Goal: Task Accomplishment & Management: Complete application form

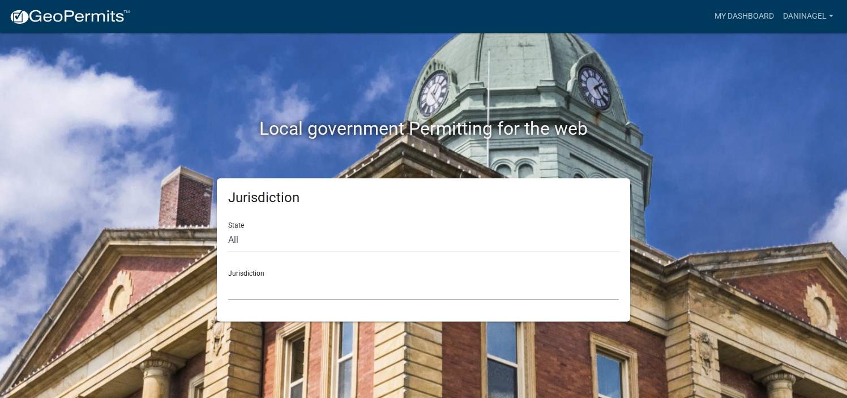
click at [309, 294] on select "[GEOGRAPHIC_DATA], [US_STATE] [GEOGRAPHIC_DATA], [US_STATE][PERSON_NAME][GEOGRA…" at bounding box center [423, 288] width 391 height 23
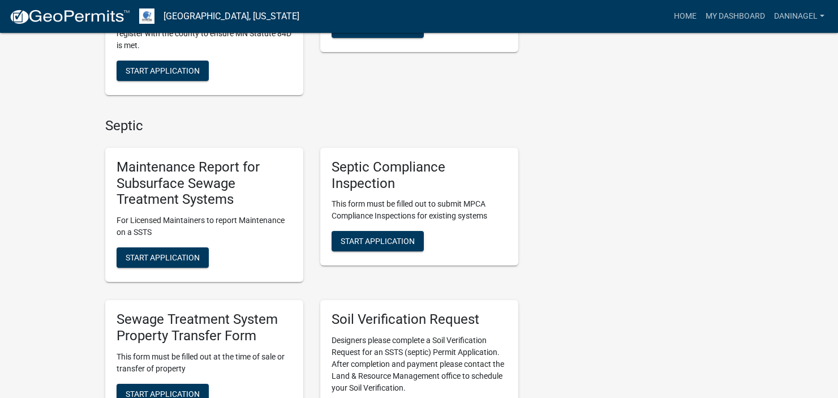
scroll to position [453, 0]
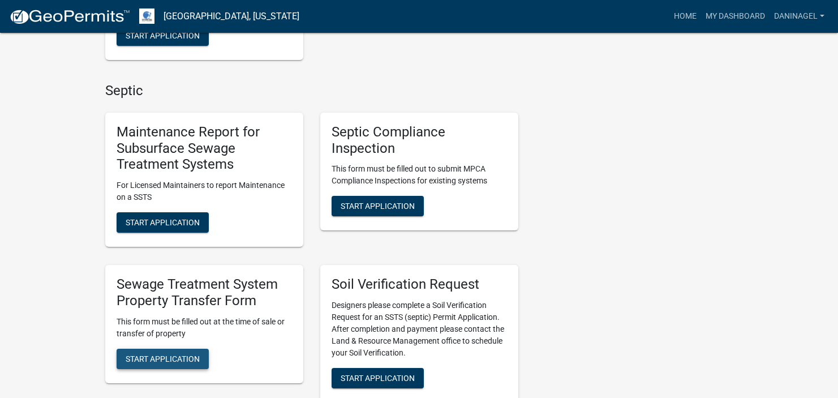
click at [168, 360] on span "Start Application" at bounding box center [163, 358] width 74 height 9
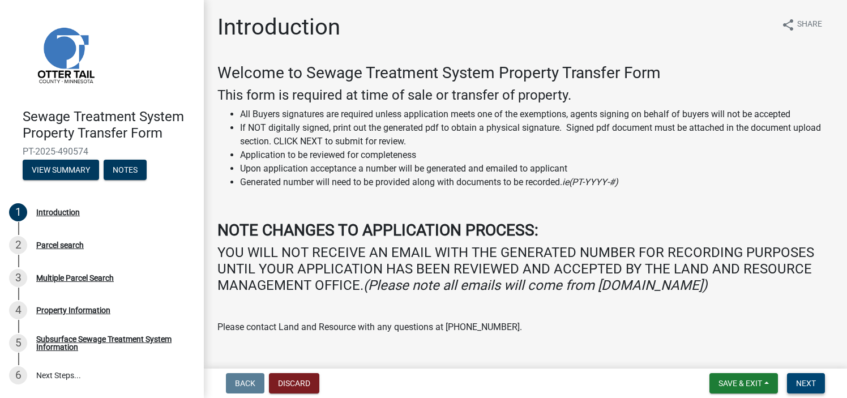
click at [801, 386] on span "Next" at bounding box center [806, 383] width 20 height 9
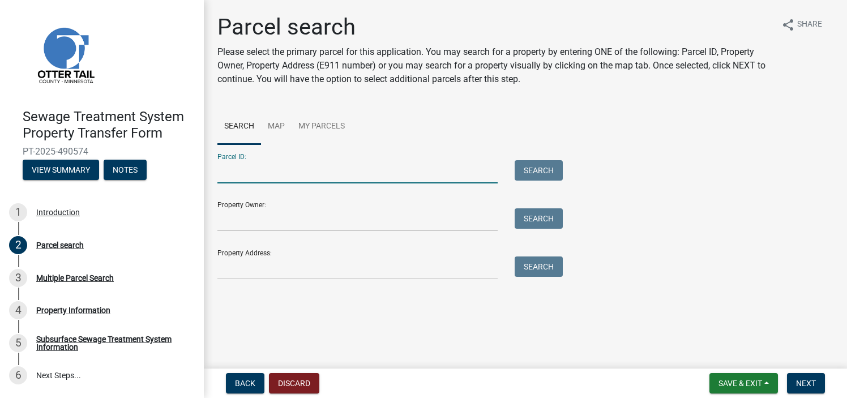
click at [259, 178] on input "Parcel ID:" at bounding box center [357, 171] width 280 height 23
type input "82000990109000"
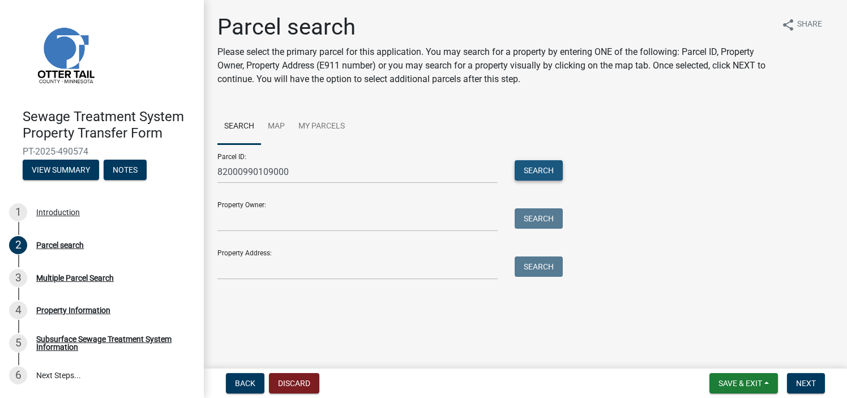
click at [544, 178] on button "Search" at bounding box center [538, 170] width 48 height 20
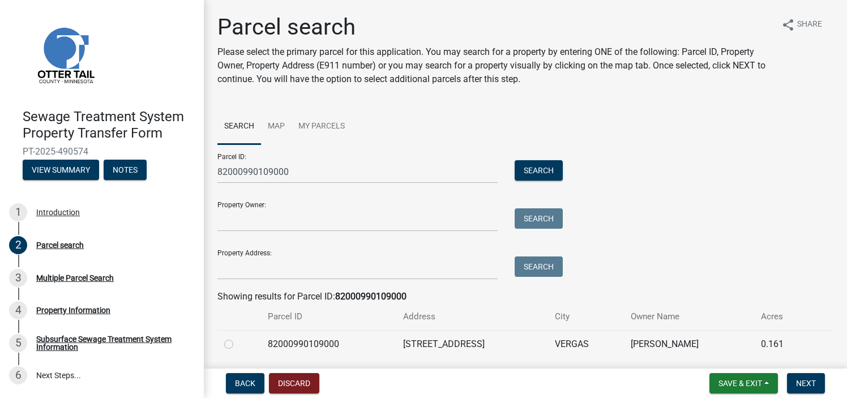
click at [368, 336] on td "82000990109000" at bounding box center [328, 344] width 135 height 28
click at [238, 337] on label at bounding box center [238, 337] width 0 height 0
click at [238, 345] on input "radio" at bounding box center [241, 340] width 7 height 7
radio input "true"
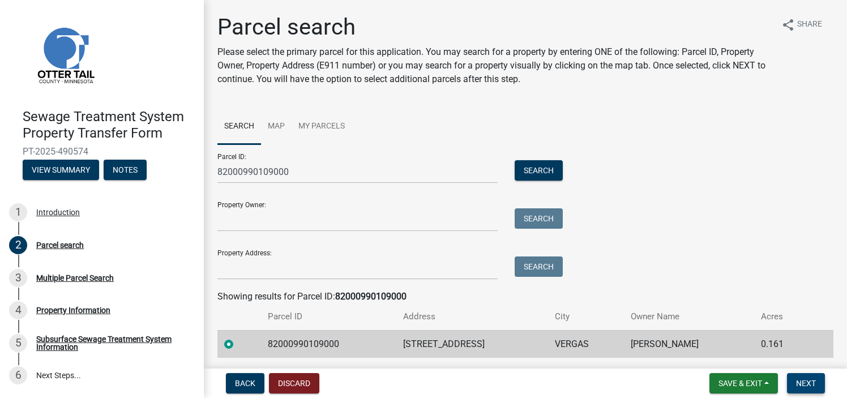
click at [807, 383] on span "Next" at bounding box center [806, 383] width 20 height 9
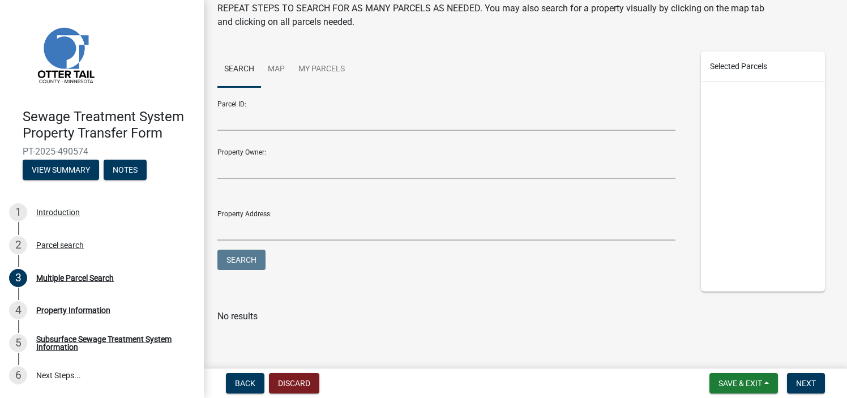
scroll to position [88, 0]
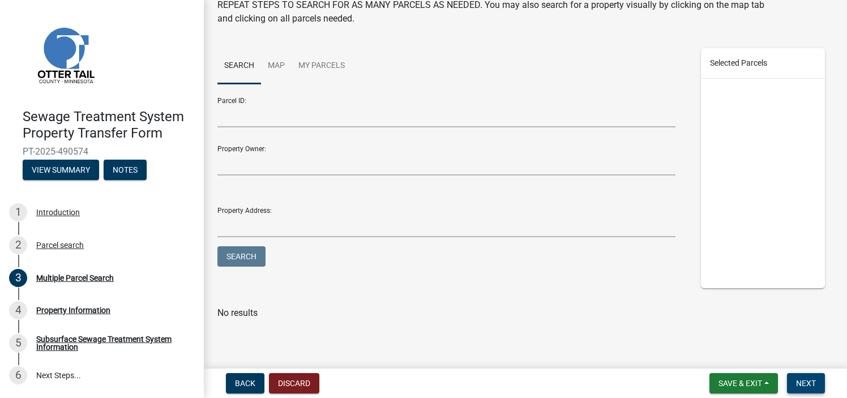
click at [799, 380] on span "Next" at bounding box center [806, 383] width 20 height 9
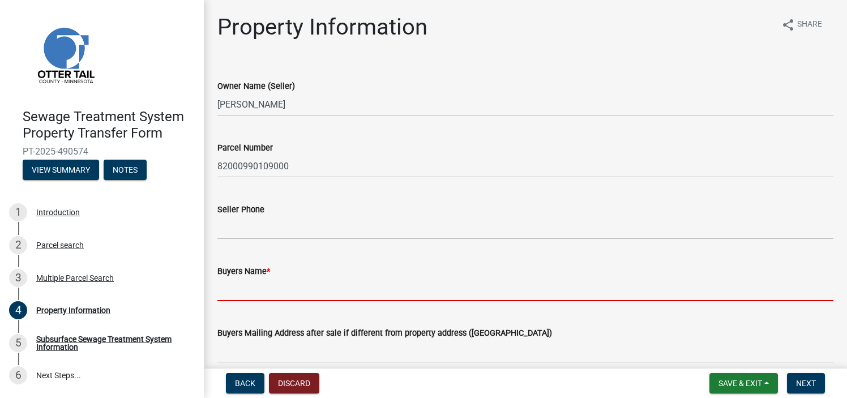
click at [247, 291] on input "Buyers Name *" at bounding box center [525, 289] width 616 height 23
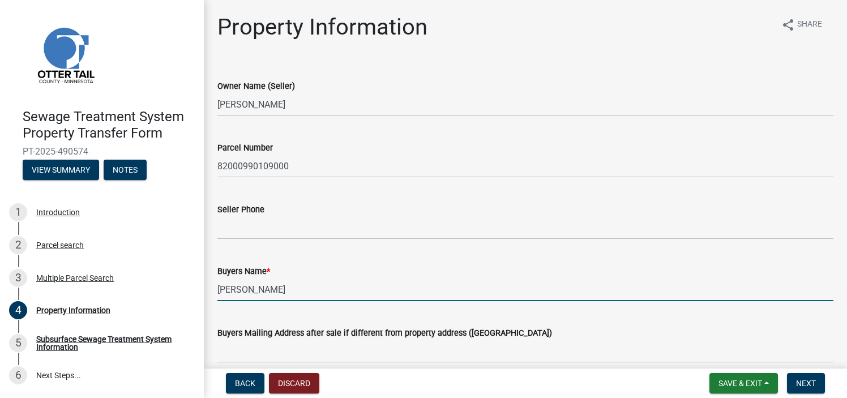
type input "[PERSON_NAME]"
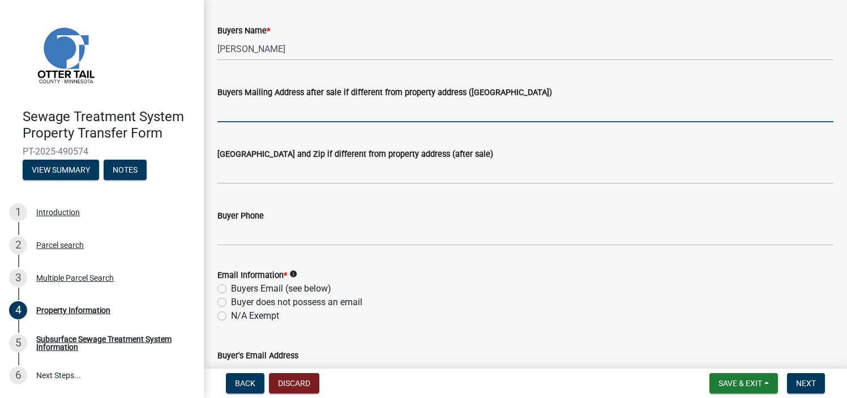
scroll to position [283, 0]
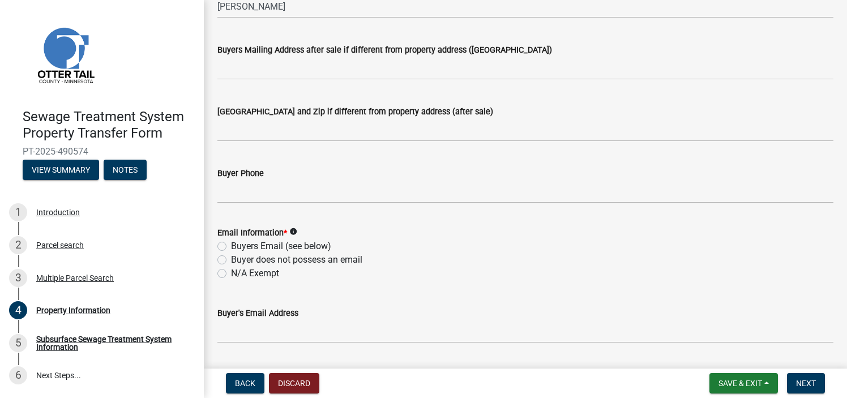
click at [261, 270] on label "N/A Exempt" at bounding box center [255, 274] width 48 height 14
click at [238, 270] on input "N/A Exempt" at bounding box center [234, 270] width 7 height 7
radio input "true"
click at [816, 380] on span "Next" at bounding box center [806, 383] width 20 height 9
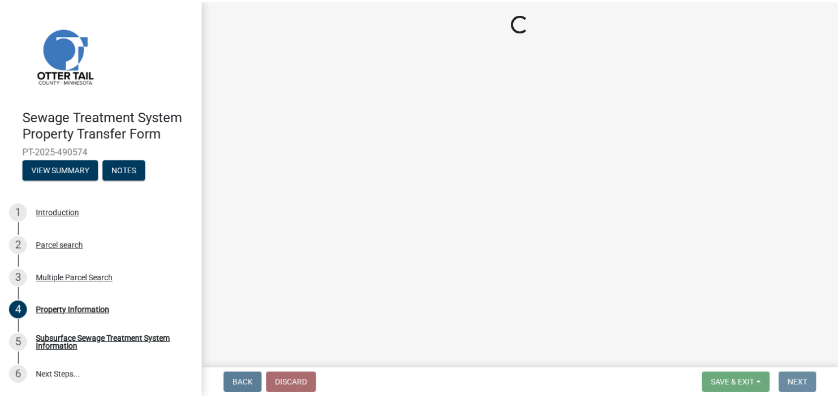
scroll to position [0, 0]
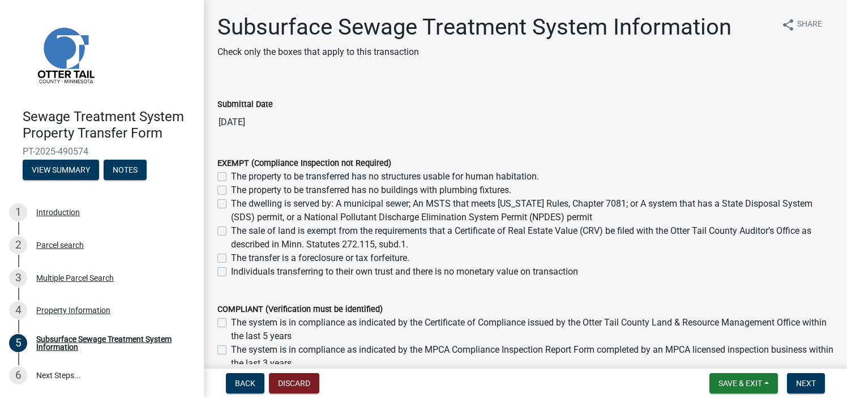
click at [231, 203] on label "The dwelling is served by: A municipal sewer; An MSTS that meets [US_STATE] Rul…" at bounding box center [532, 210] width 602 height 27
click at [231, 203] on input "The dwelling is served by: A municipal sewer; An MSTS that meets [US_STATE] Rul…" at bounding box center [234, 200] width 7 height 7
checkbox input "true"
checkbox input "false"
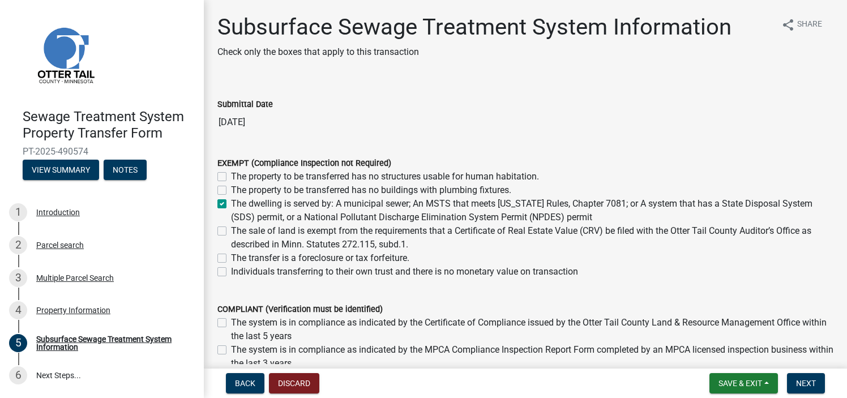
checkbox input "true"
checkbox input "false"
click at [814, 383] on span "Next" at bounding box center [806, 383] width 20 height 9
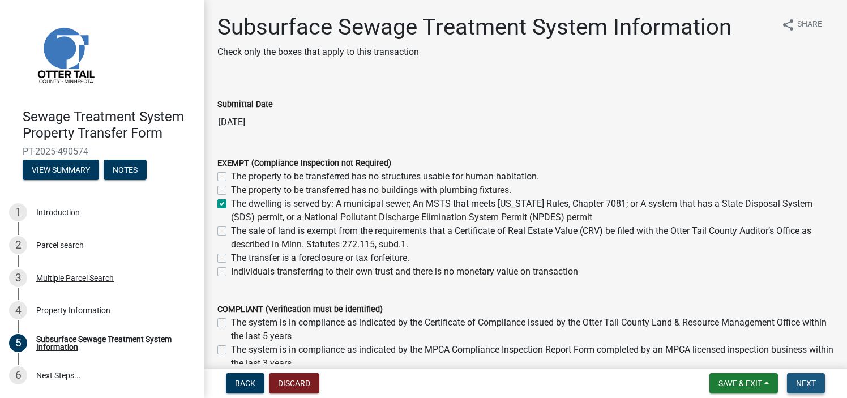
click at [806, 385] on span "Next" at bounding box center [806, 383] width 20 height 9
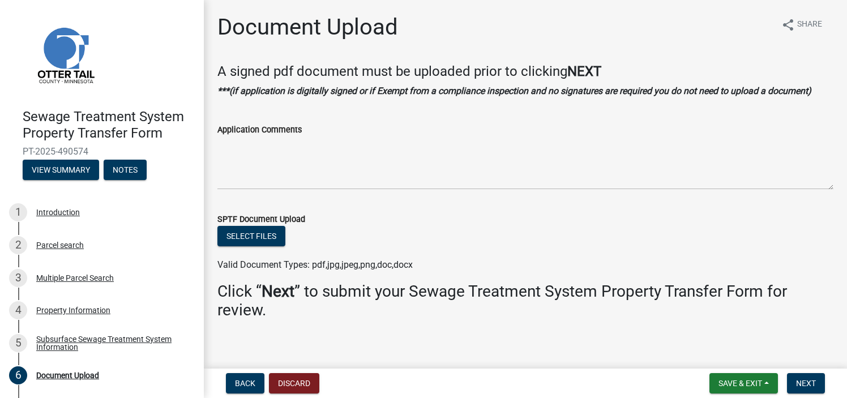
click at [803, 370] on nav "Back Discard Save & Exit Save Save & Exit Next" at bounding box center [525, 382] width 643 height 29
click at [809, 379] on span "Next" at bounding box center [806, 383] width 20 height 9
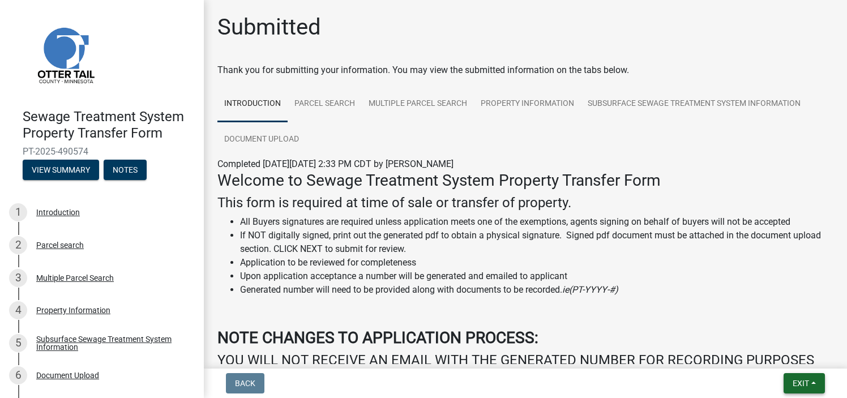
click at [805, 379] on span "Exit" at bounding box center [800, 383] width 16 height 9
click at [807, 357] on button "Save & Exit" at bounding box center [779, 353] width 91 height 27
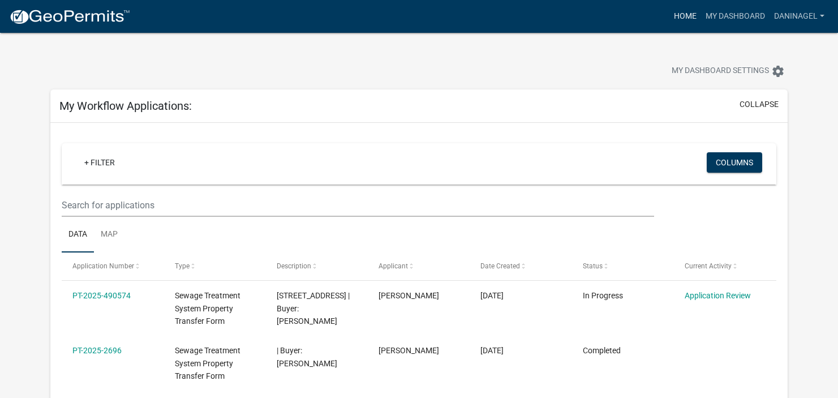
click at [695, 13] on link "Home" at bounding box center [686, 17] width 32 height 22
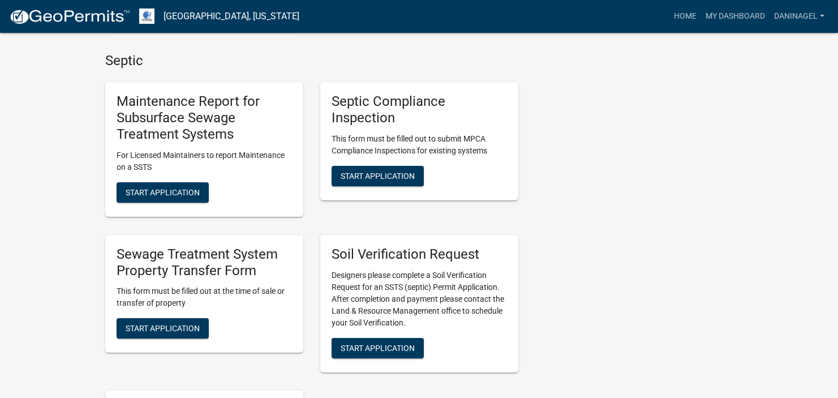
scroll to position [509, 0]
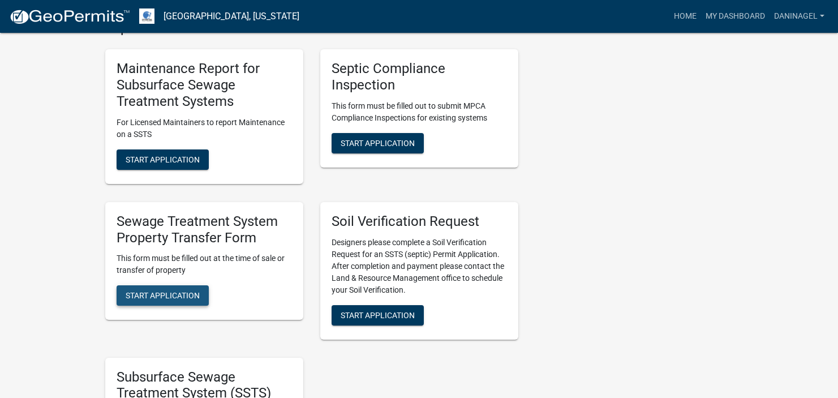
click at [173, 298] on span "Start Application" at bounding box center [163, 295] width 74 height 9
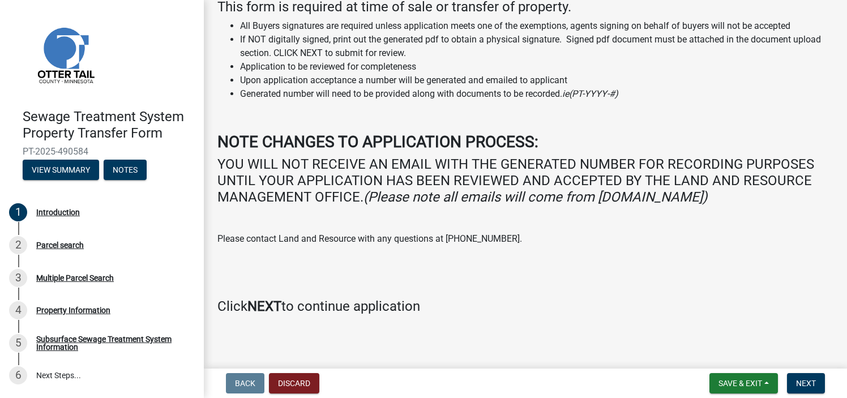
scroll to position [92, 0]
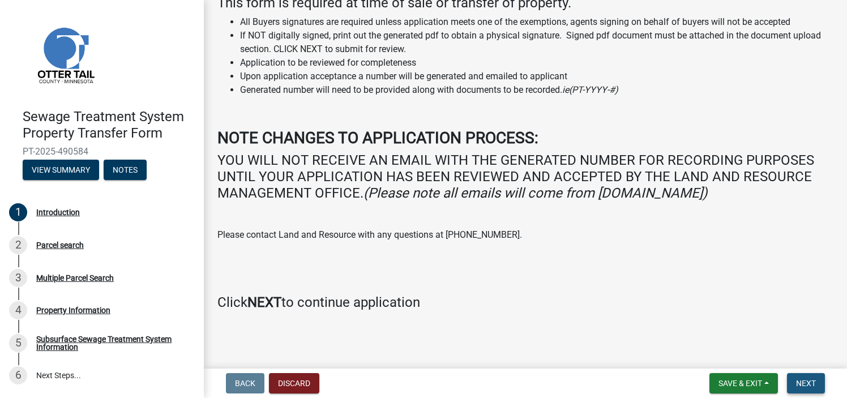
click at [810, 387] on span "Next" at bounding box center [806, 383] width 20 height 9
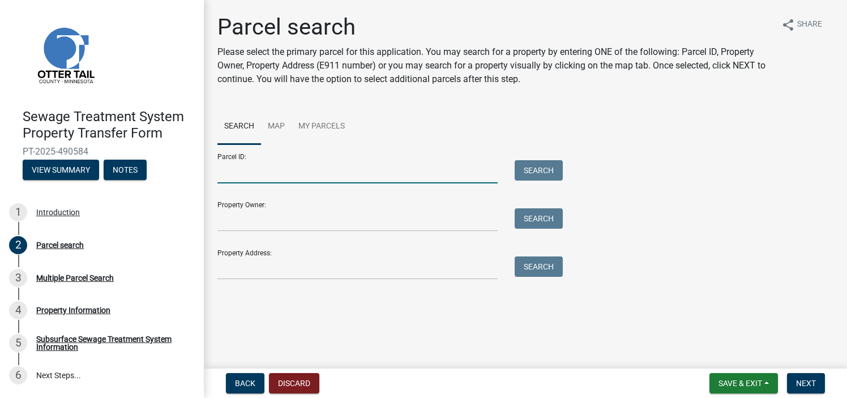
click at [273, 169] on input "Parcel ID:" at bounding box center [357, 171] width 280 height 23
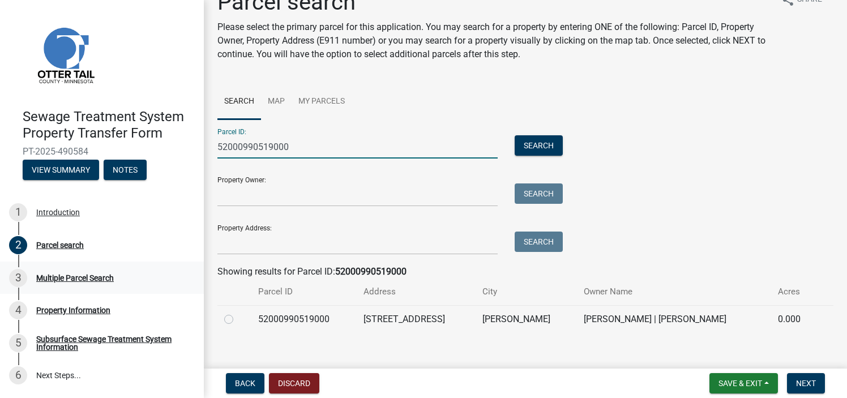
scroll to position [38, 0]
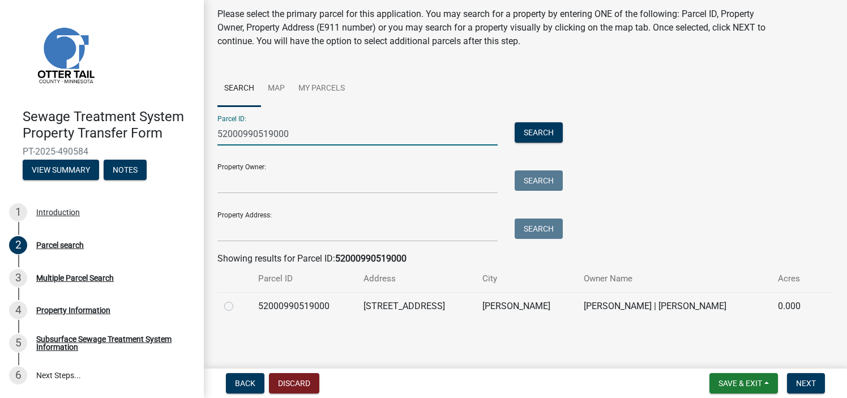
type input "52000990519000"
click at [238, 299] on label at bounding box center [238, 299] width 0 height 0
click at [238, 307] on input "radio" at bounding box center [241, 302] width 7 height 7
radio input "true"
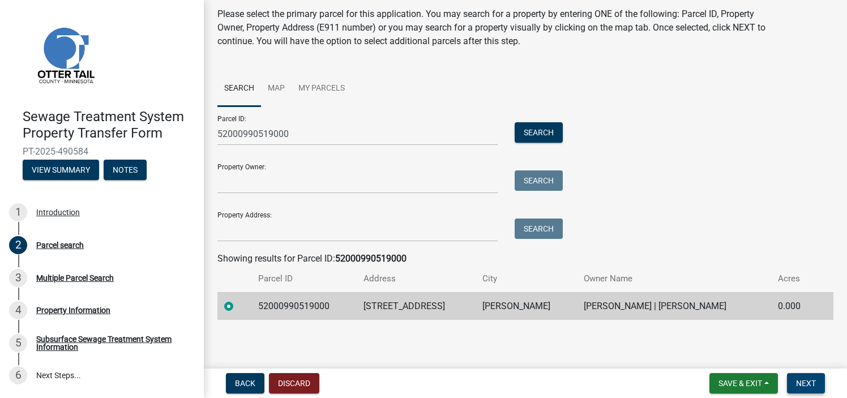
click at [805, 384] on span "Next" at bounding box center [806, 383] width 20 height 9
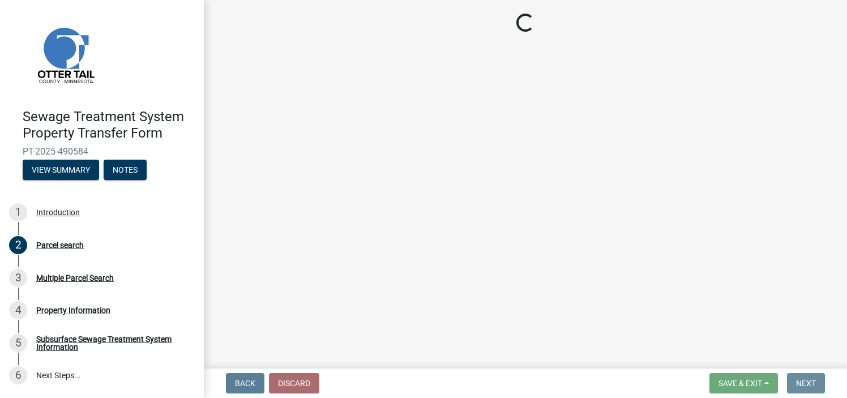
scroll to position [0, 0]
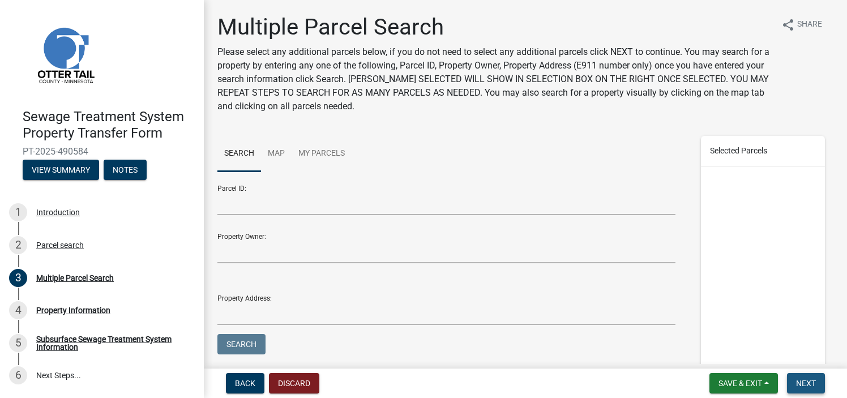
click at [812, 383] on span "Next" at bounding box center [806, 383] width 20 height 9
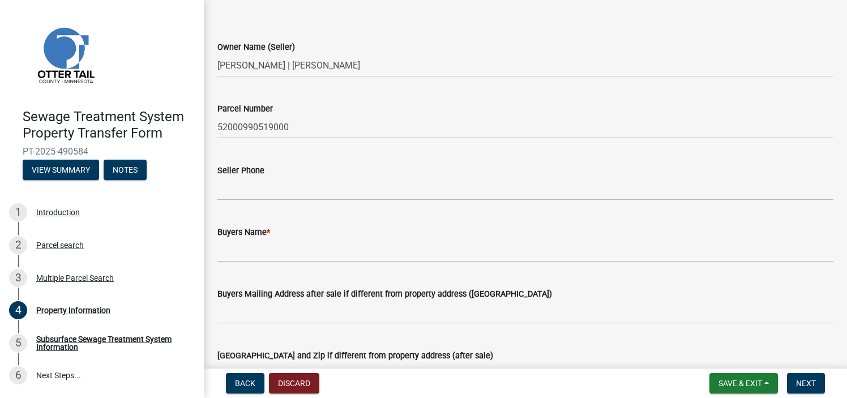
scroll to position [57, 0]
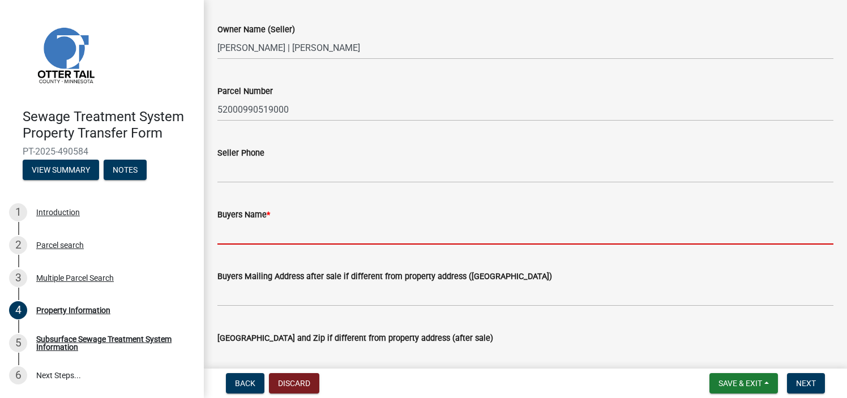
click at [292, 243] on input "Buyers Name *" at bounding box center [525, 232] width 616 height 23
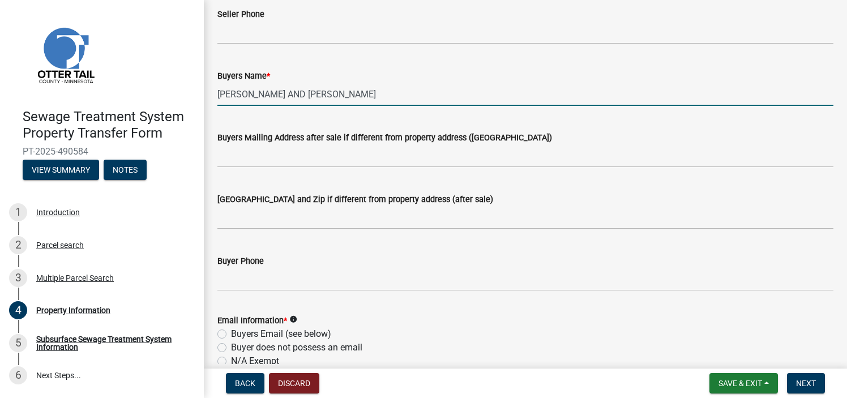
scroll to position [226, 0]
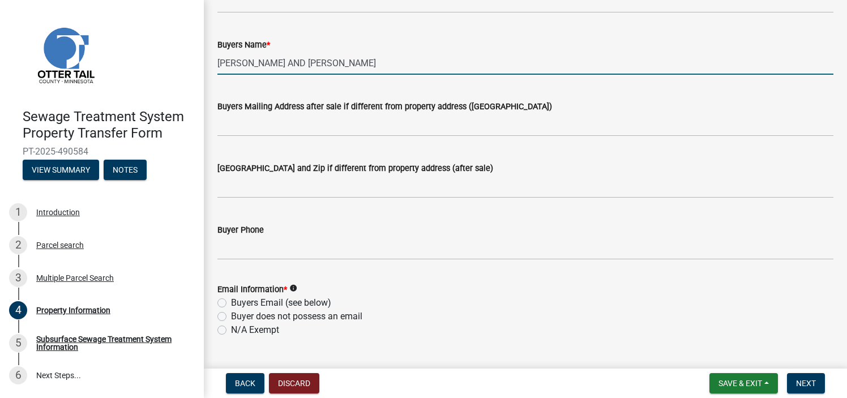
type input "[PERSON_NAME] AND [PERSON_NAME]"
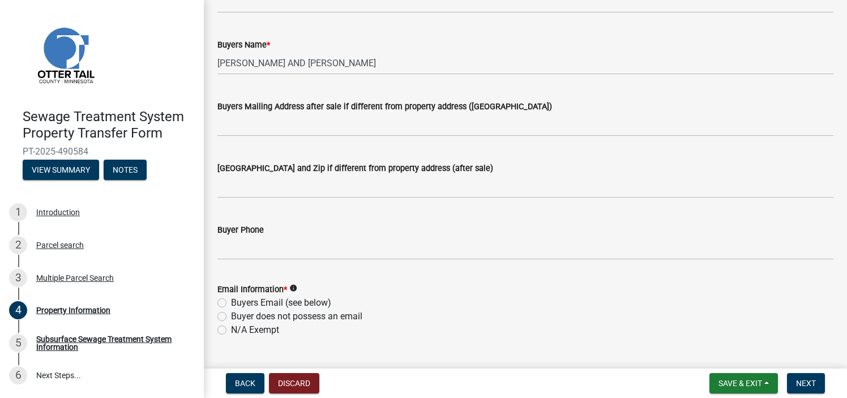
click at [264, 331] on label "N/A Exempt" at bounding box center [255, 330] width 48 height 14
click at [238, 331] on input "N/A Exempt" at bounding box center [234, 326] width 7 height 7
radio input "true"
click at [803, 383] on span "Next" at bounding box center [806, 383] width 20 height 9
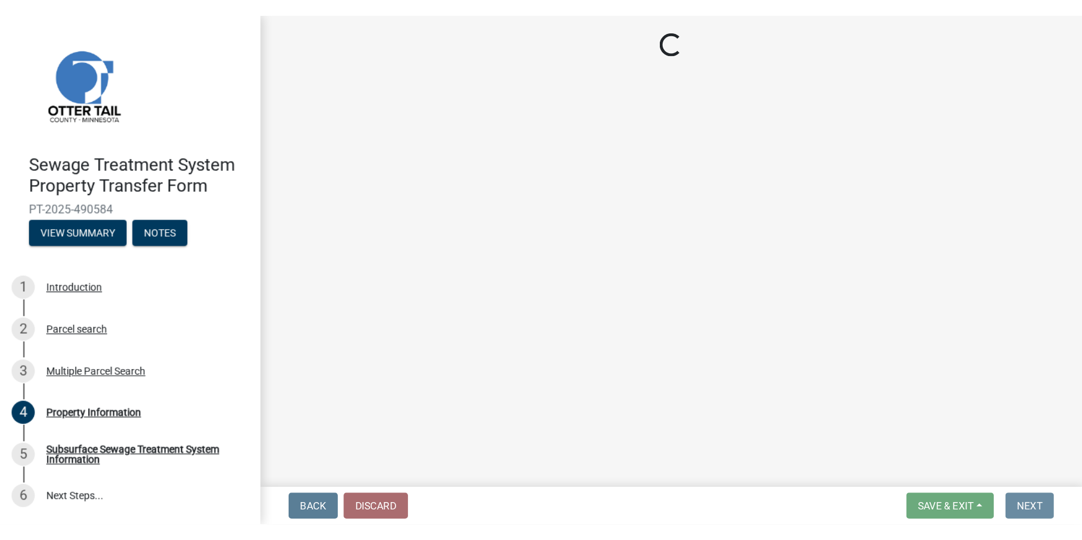
scroll to position [0, 0]
